Goal: Register for event/course

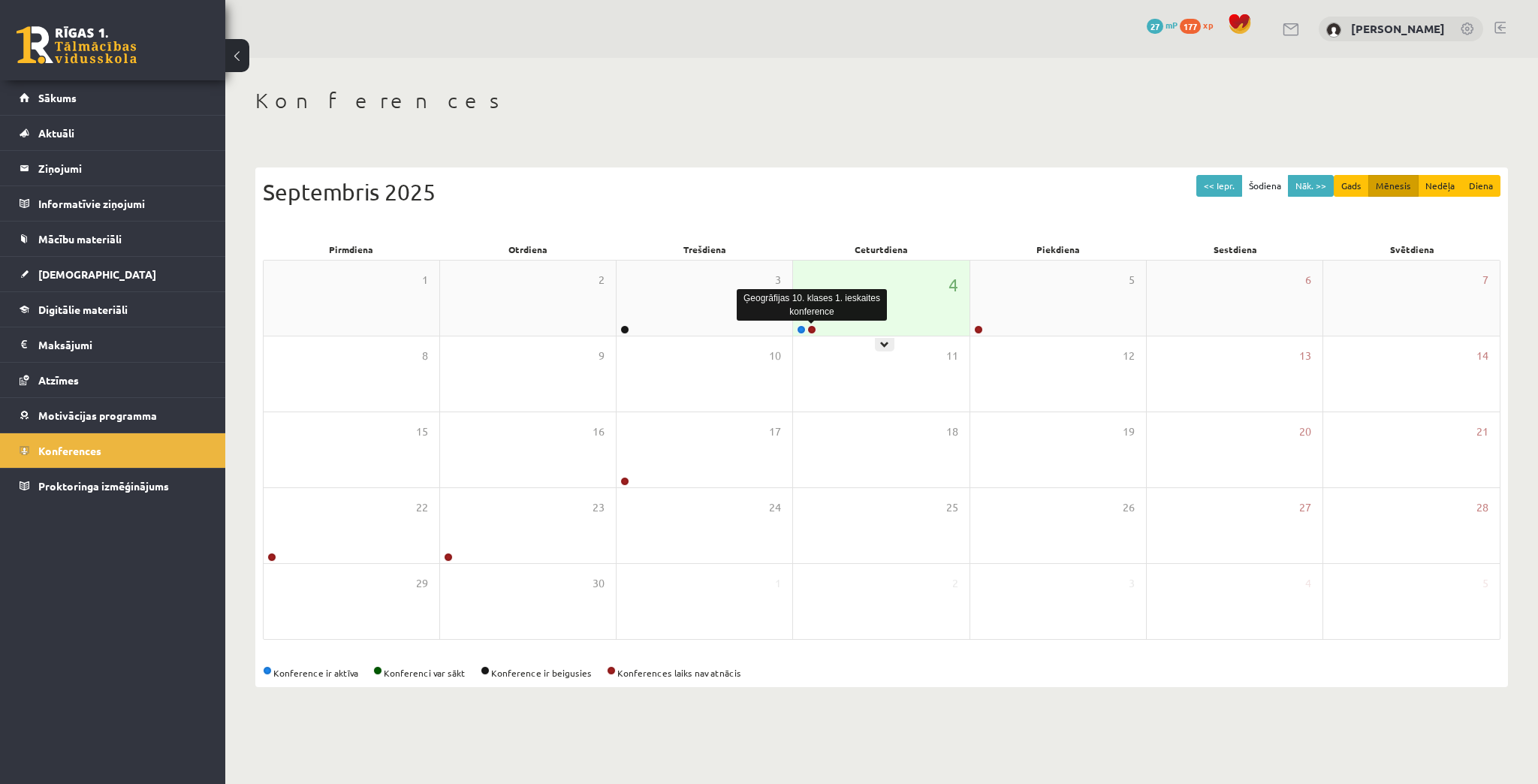
click at [813, 329] on link at bounding box center [812, 330] width 9 height 9
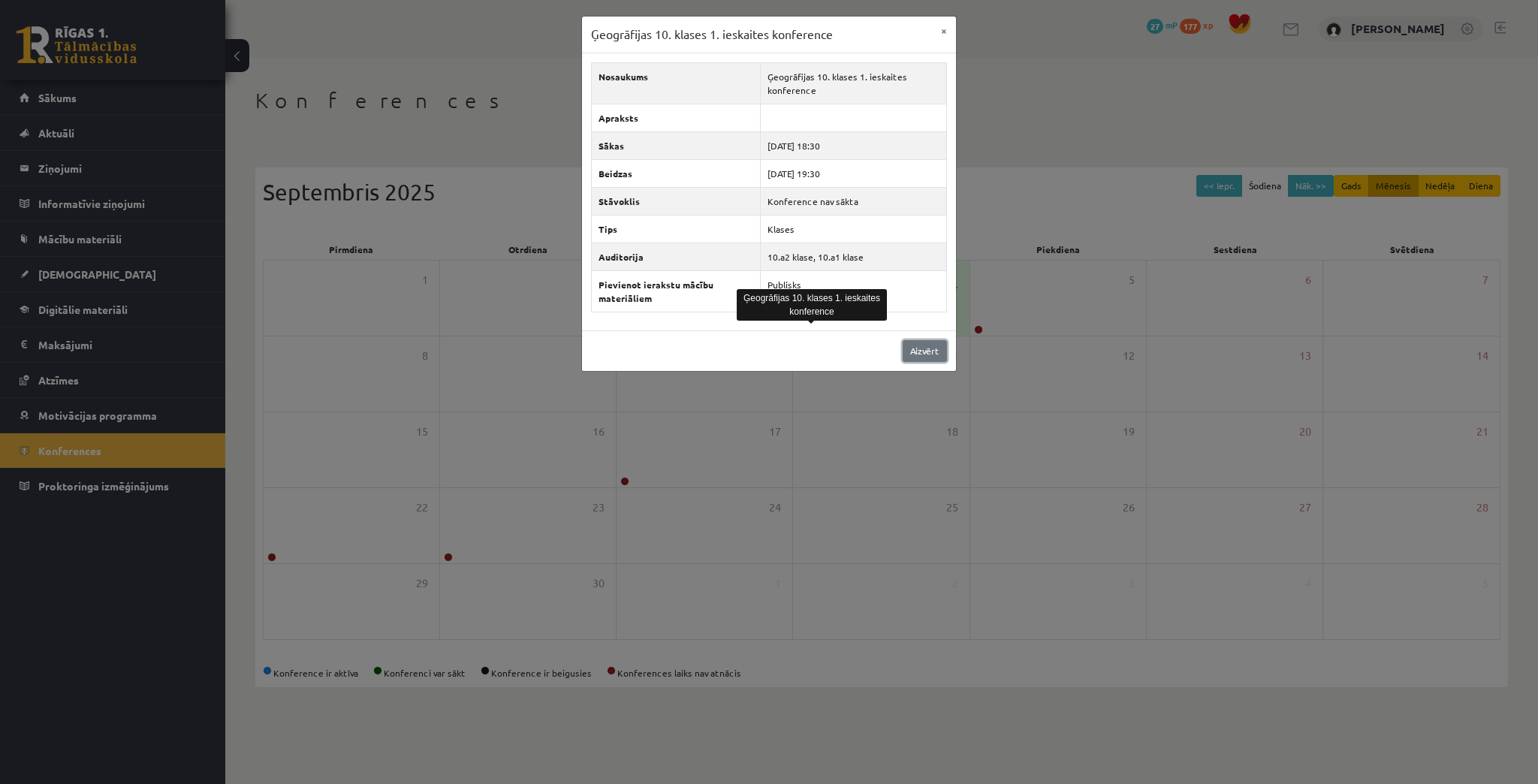
click at [911, 346] on link "Aizvērt" at bounding box center [924, 350] width 44 height 22
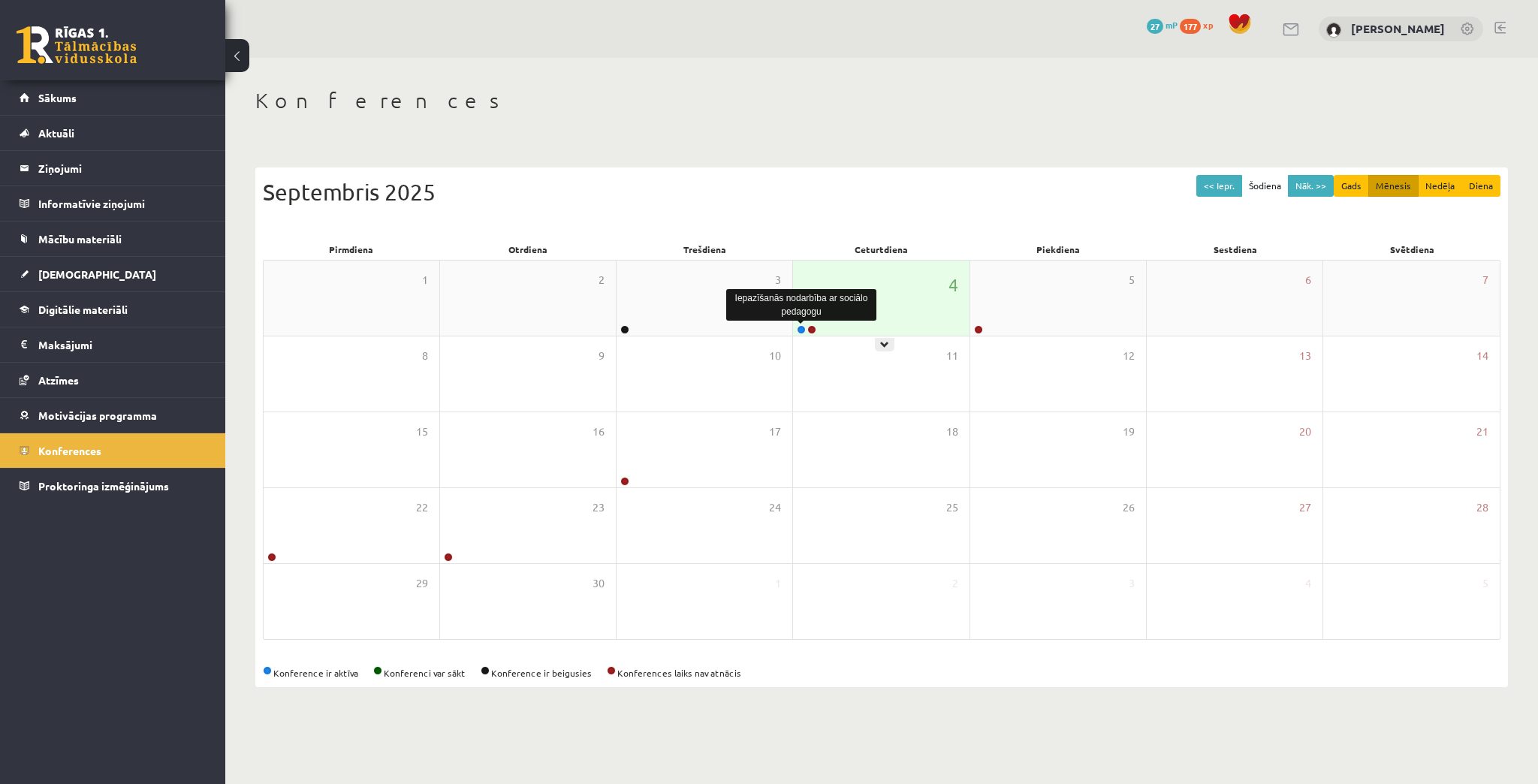
click at [802, 326] on link at bounding box center [801, 330] width 9 height 9
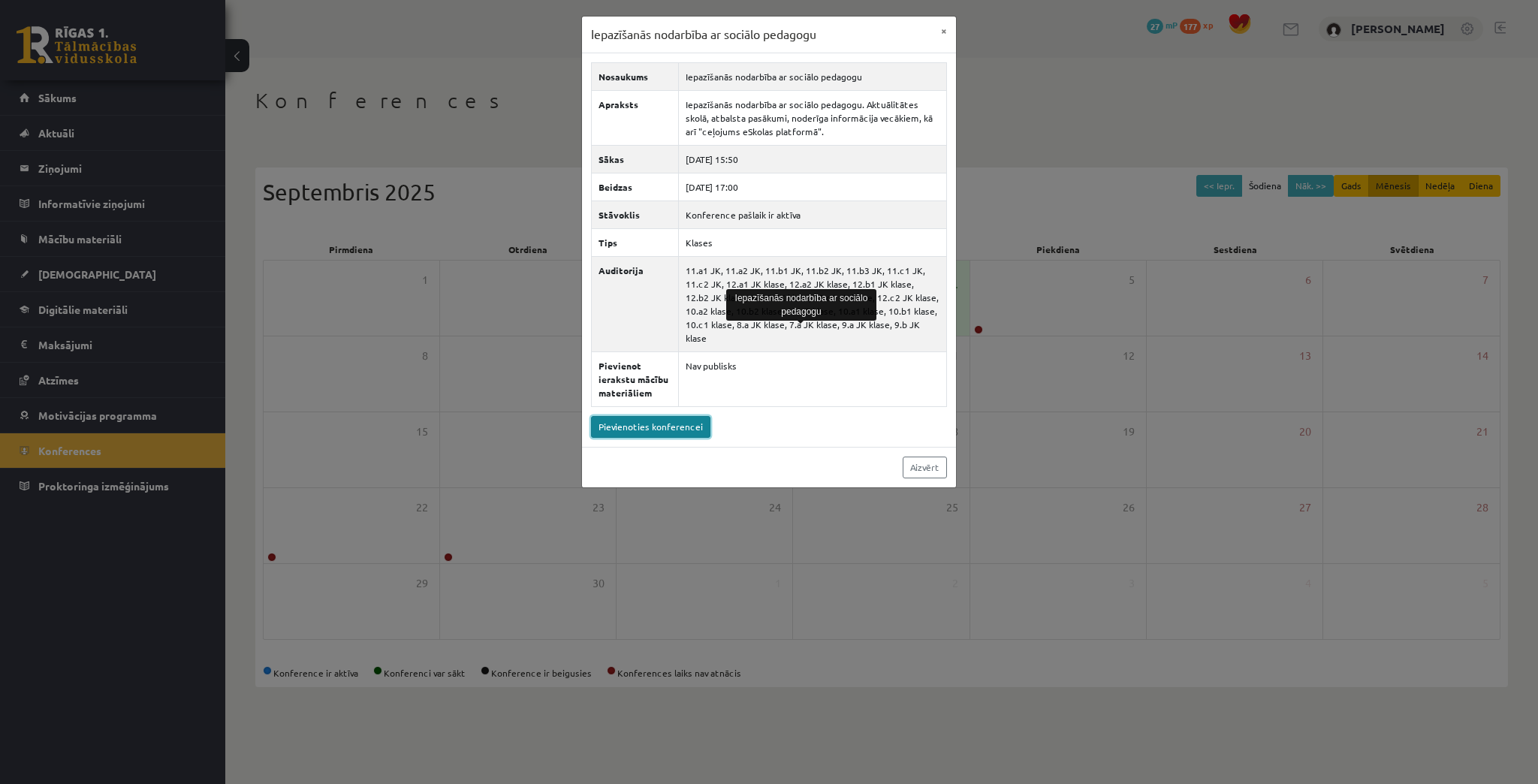
click at [655, 416] on link "Pievienoties konferencei" at bounding box center [650, 426] width 119 height 22
click at [915, 456] on link "Aizvērt" at bounding box center [924, 467] width 44 height 22
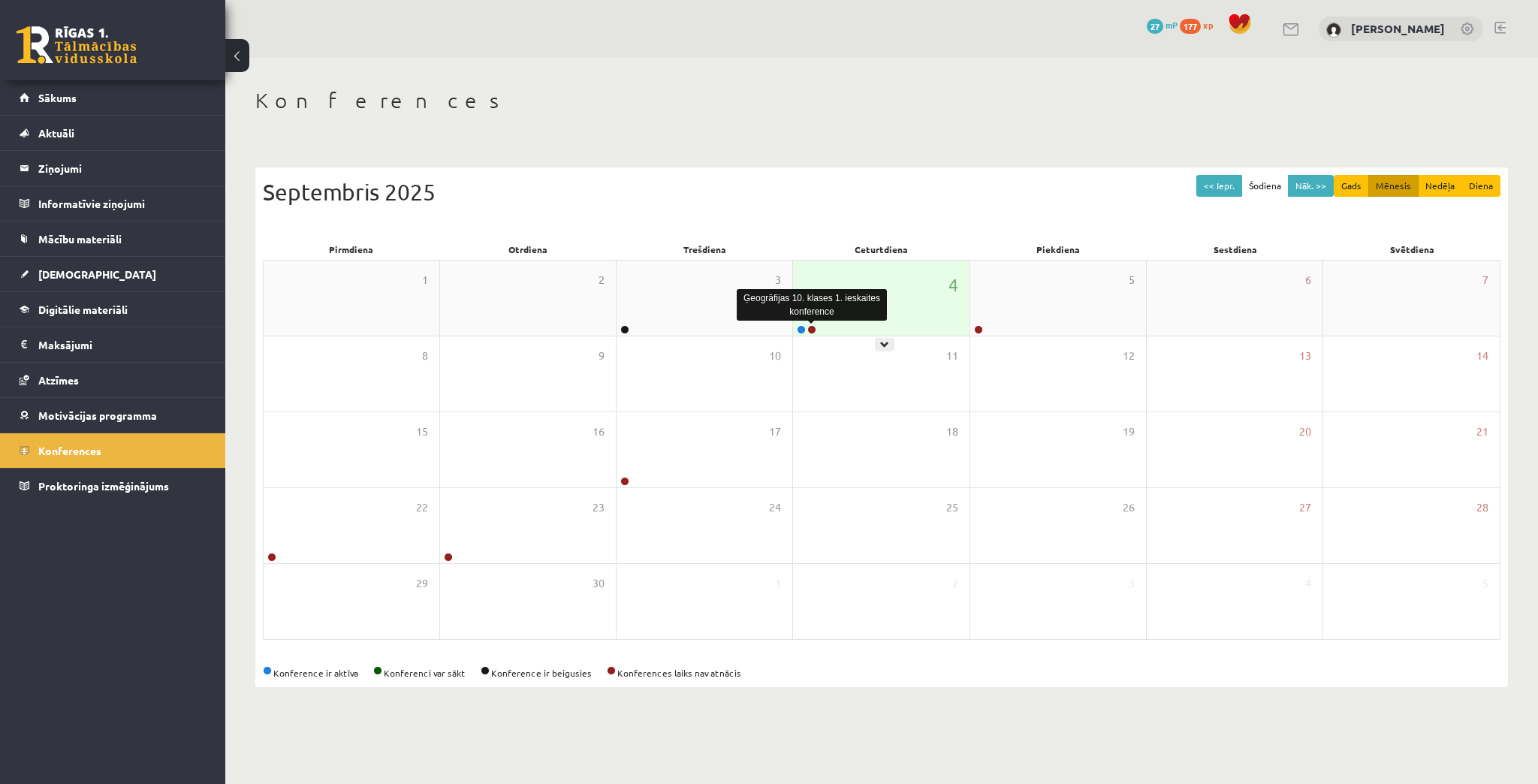
click at [812, 330] on link at bounding box center [812, 330] width 9 height 9
click at [606, 283] on link at bounding box center [812, 330] width 9 height 9
click at [813, 328] on link at bounding box center [812, 330] width 9 height 9
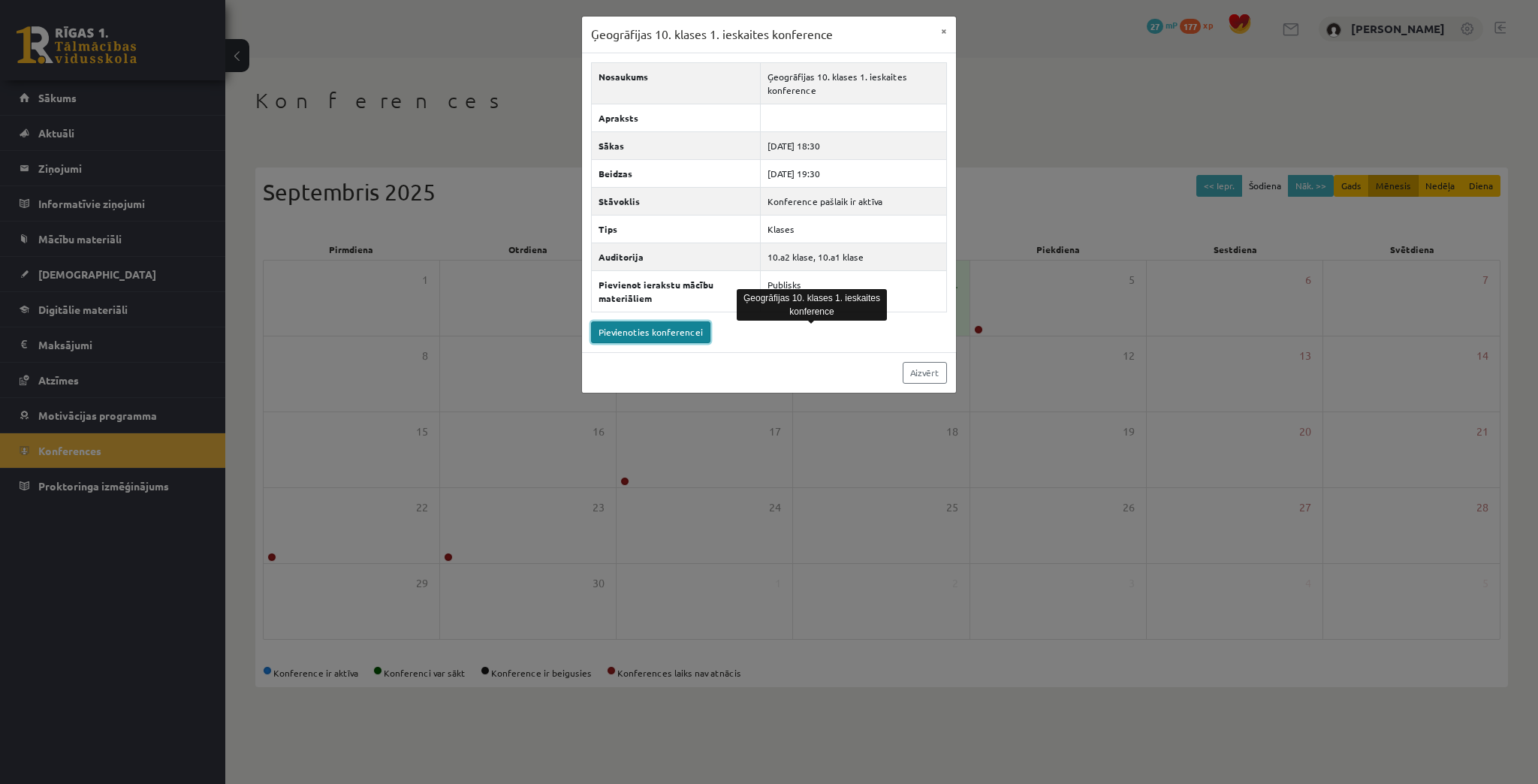
click at [691, 332] on link "Pievienoties konferencei" at bounding box center [650, 332] width 119 height 22
click at [934, 371] on link "Aizvērt" at bounding box center [924, 372] width 44 height 22
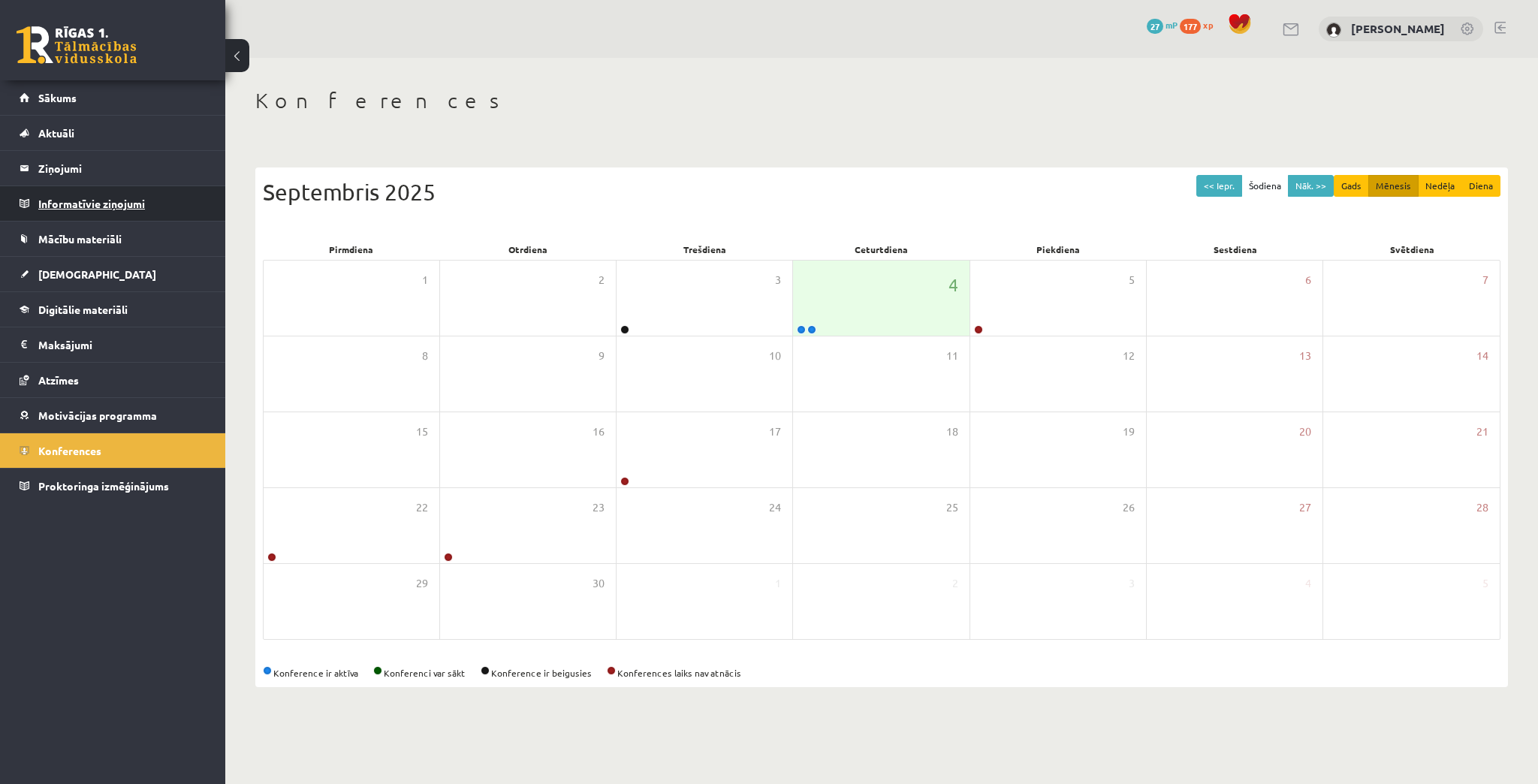
click at [86, 208] on legend "Informatīvie ziņojumi 0" at bounding box center [123, 203] width 168 height 35
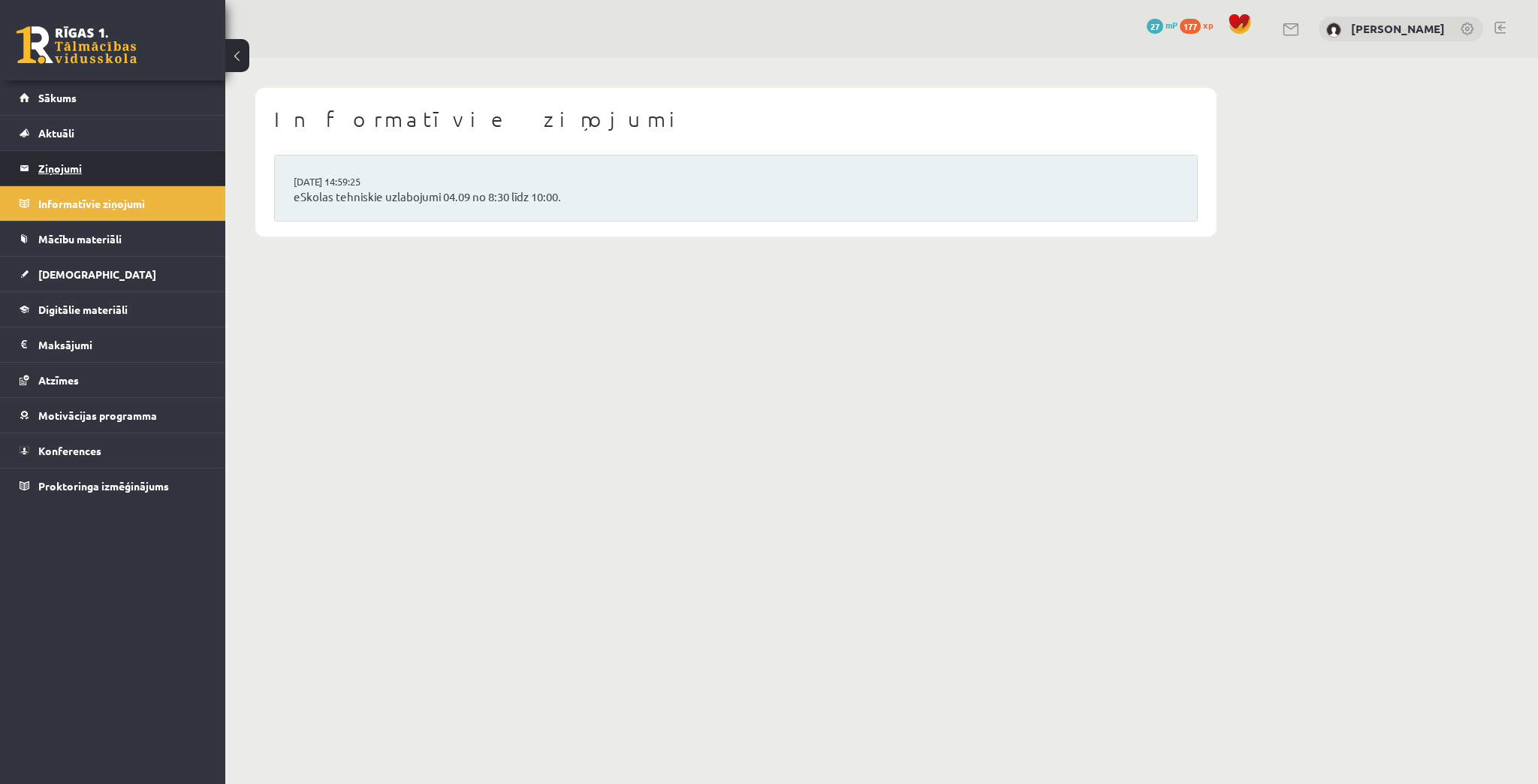
click at [82, 166] on legend "Ziņojumi 0" at bounding box center [123, 168] width 168 height 35
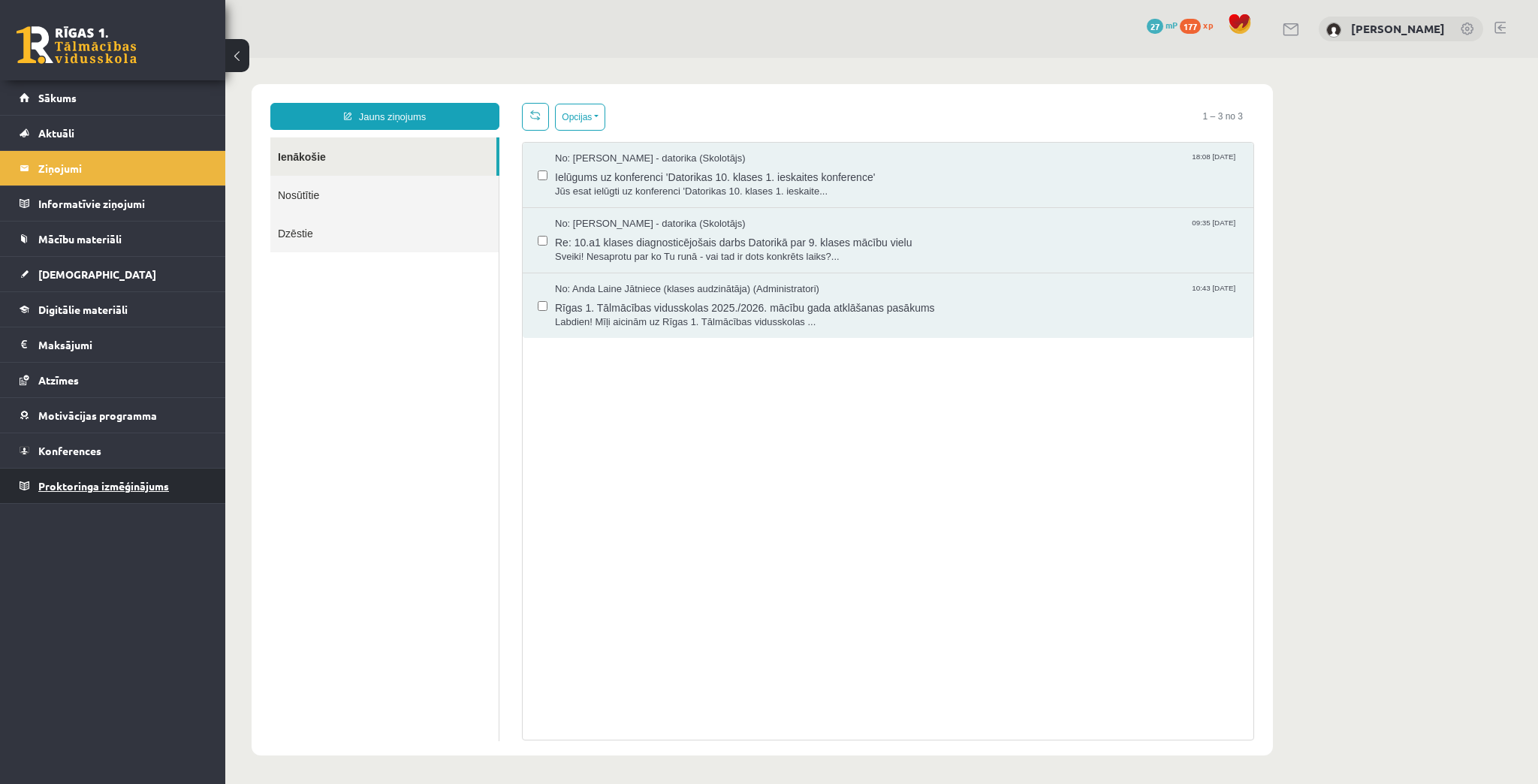
click at [71, 479] on span "Proktoringa izmēģinājums" at bounding box center [104, 486] width 130 height 13
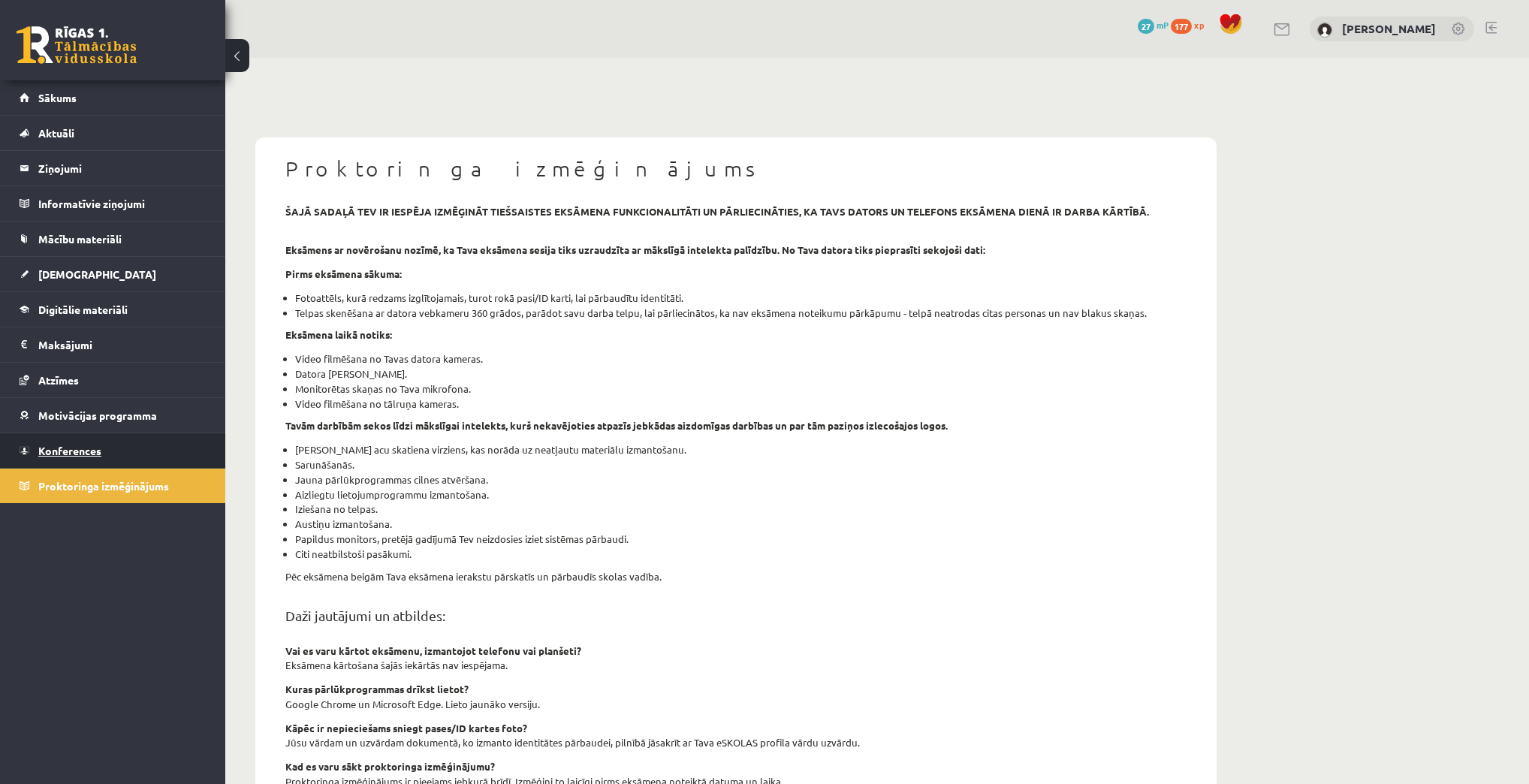
click at [71, 458] on link "Konferences" at bounding box center [113, 451] width 187 height 35
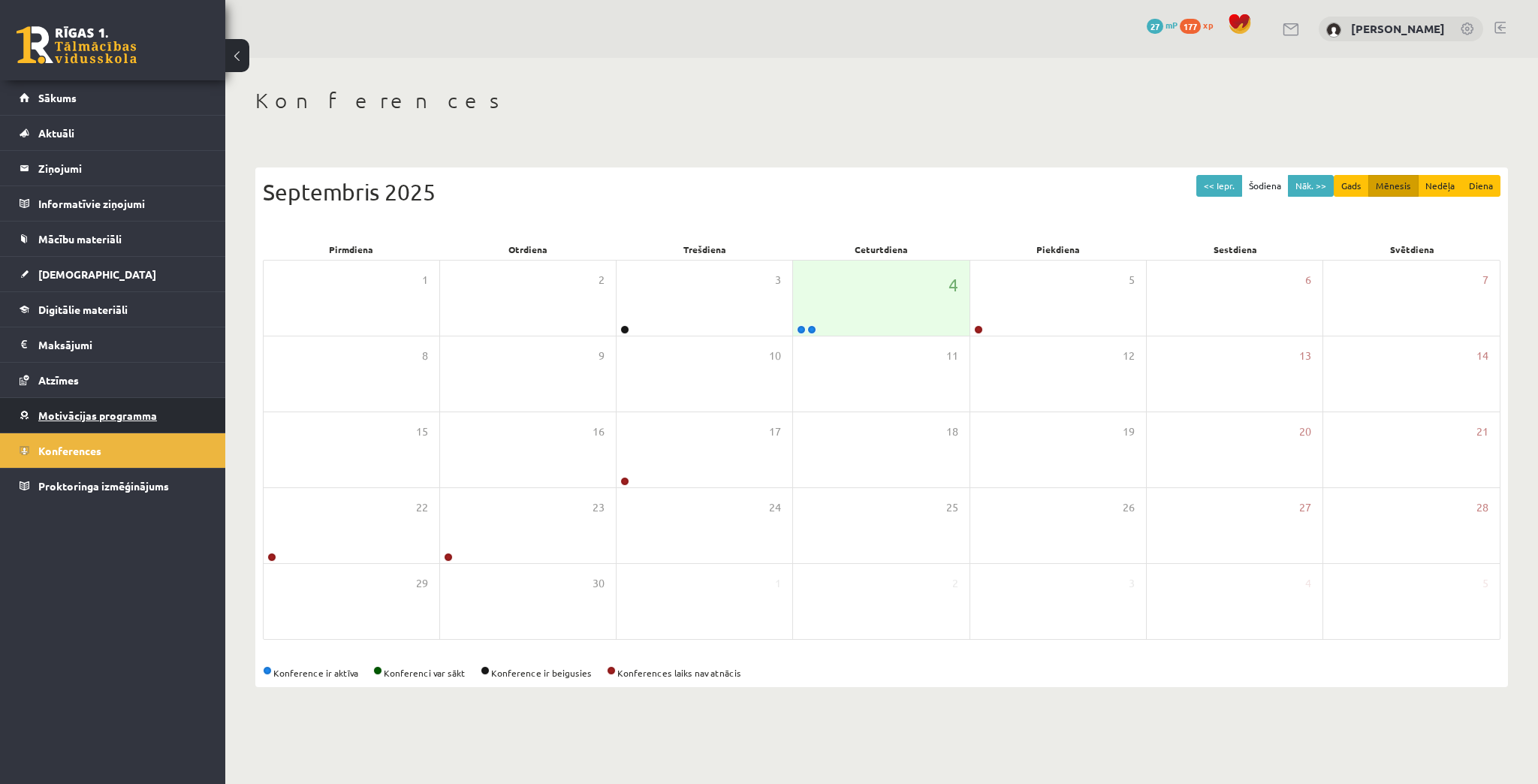
click at [81, 414] on span "Motivācijas programma" at bounding box center [98, 415] width 119 height 13
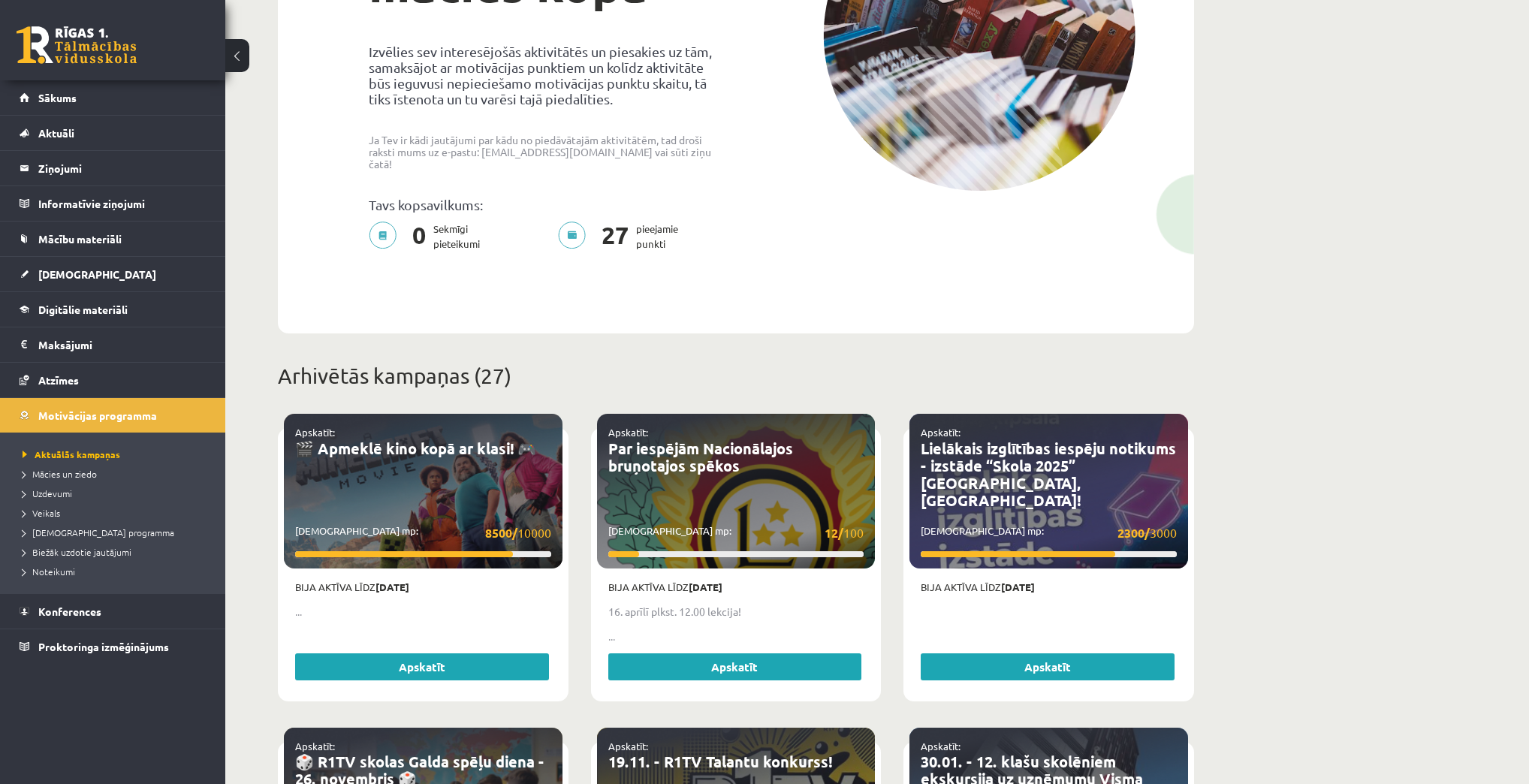
scroll to position [240, 0]
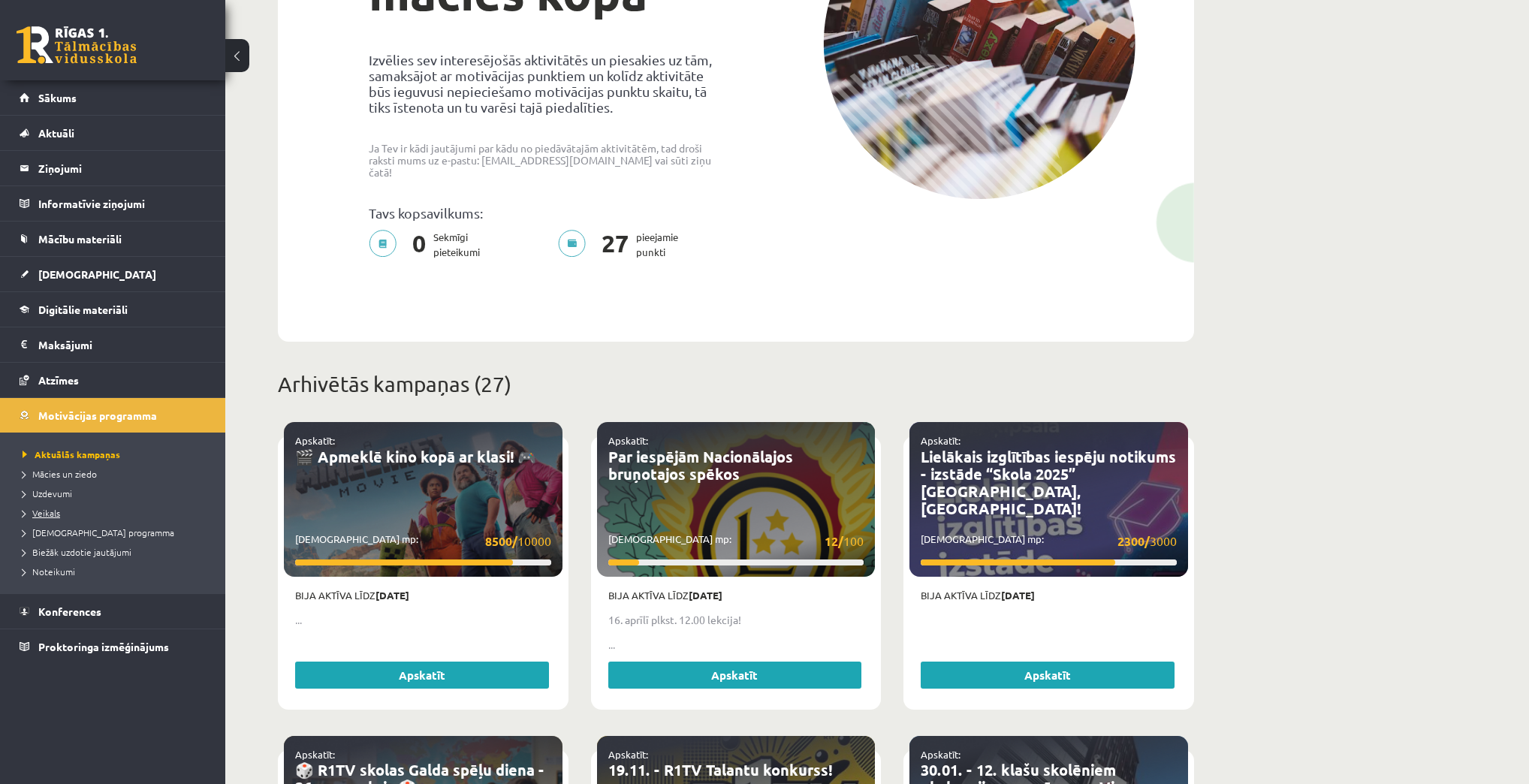
click at [57, 514] on span "Veikals" at bounding box center [42, 512] width 38 height 12
